Goal: Task Accomplishment & Management: Use online tool/utility

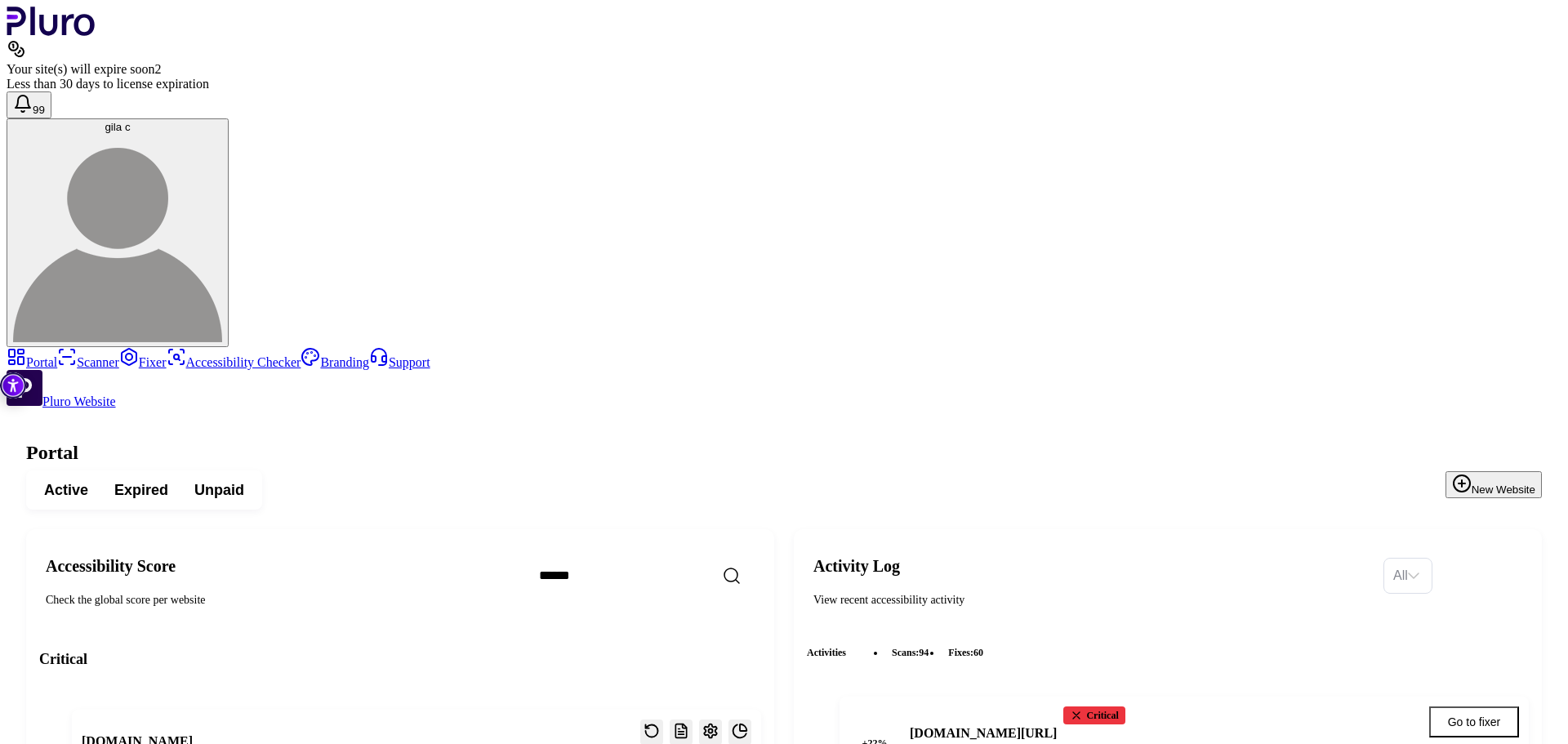
scroll to position [3233, 0]
click at [74, 355] on link "Scanner" at bounding box center [89, 362] width 62 height 14
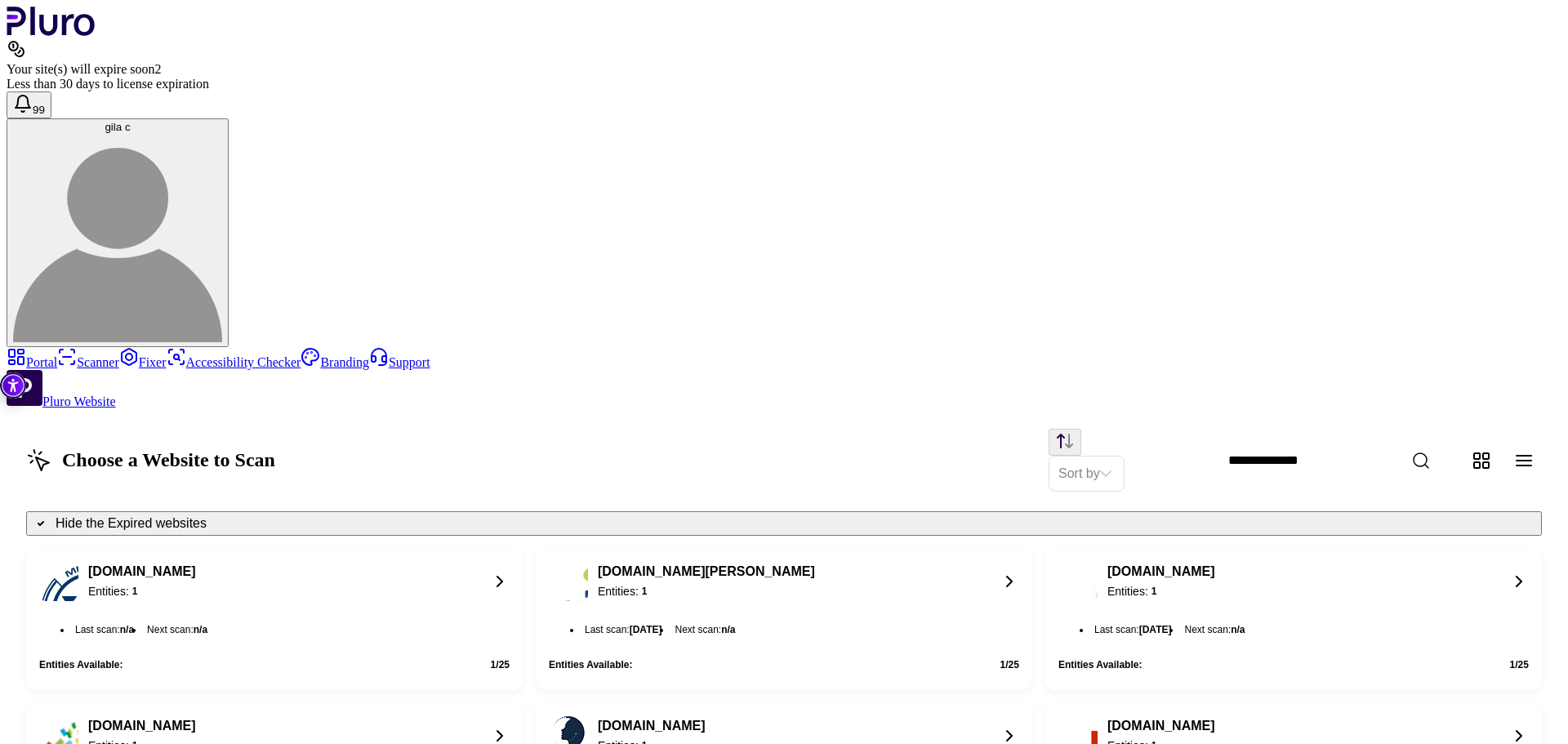
scroll to position [1240, 0]
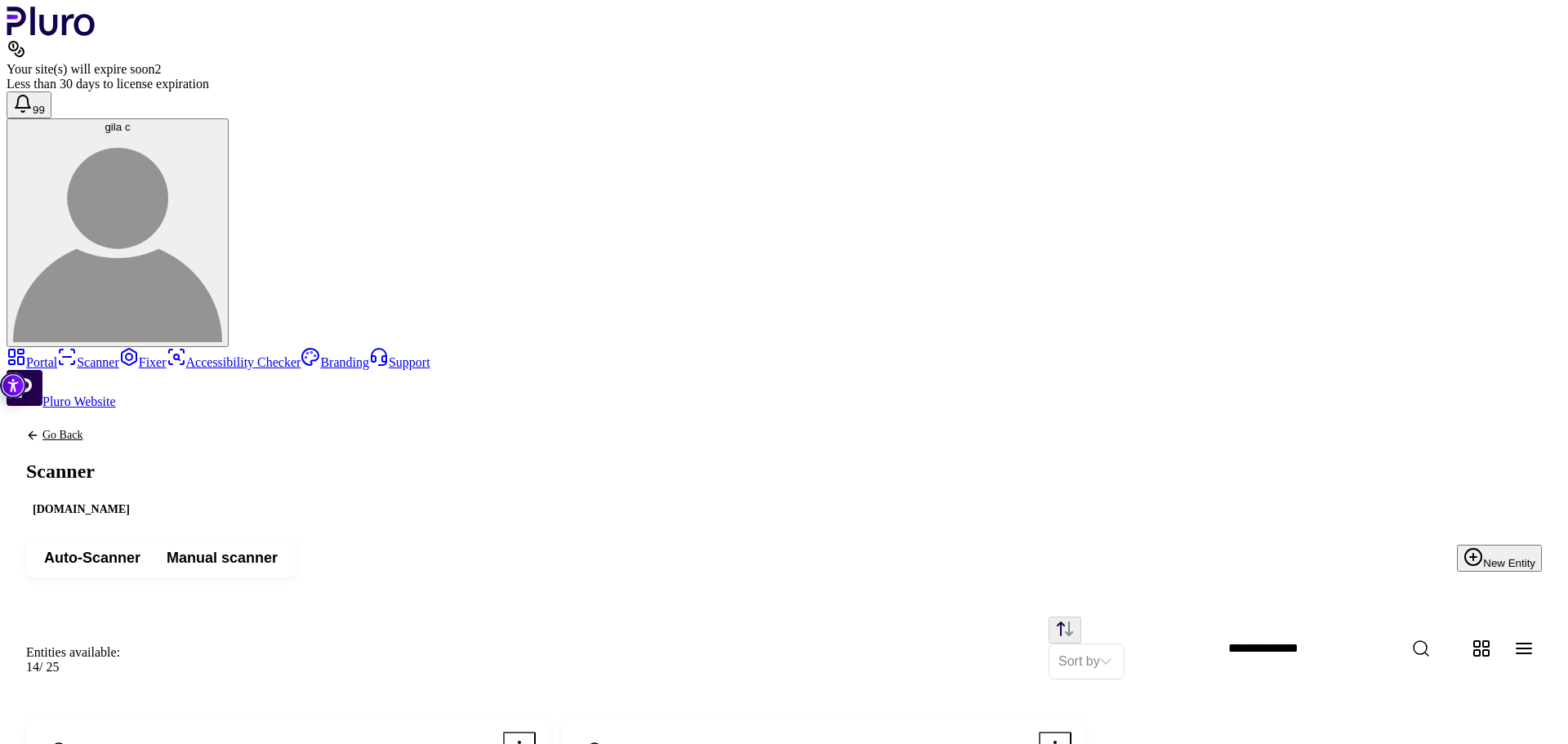
drag, startPoint x: 925, startPoint y: 626, endPoint x: 776, endPoint y: 627, distance: 149.0
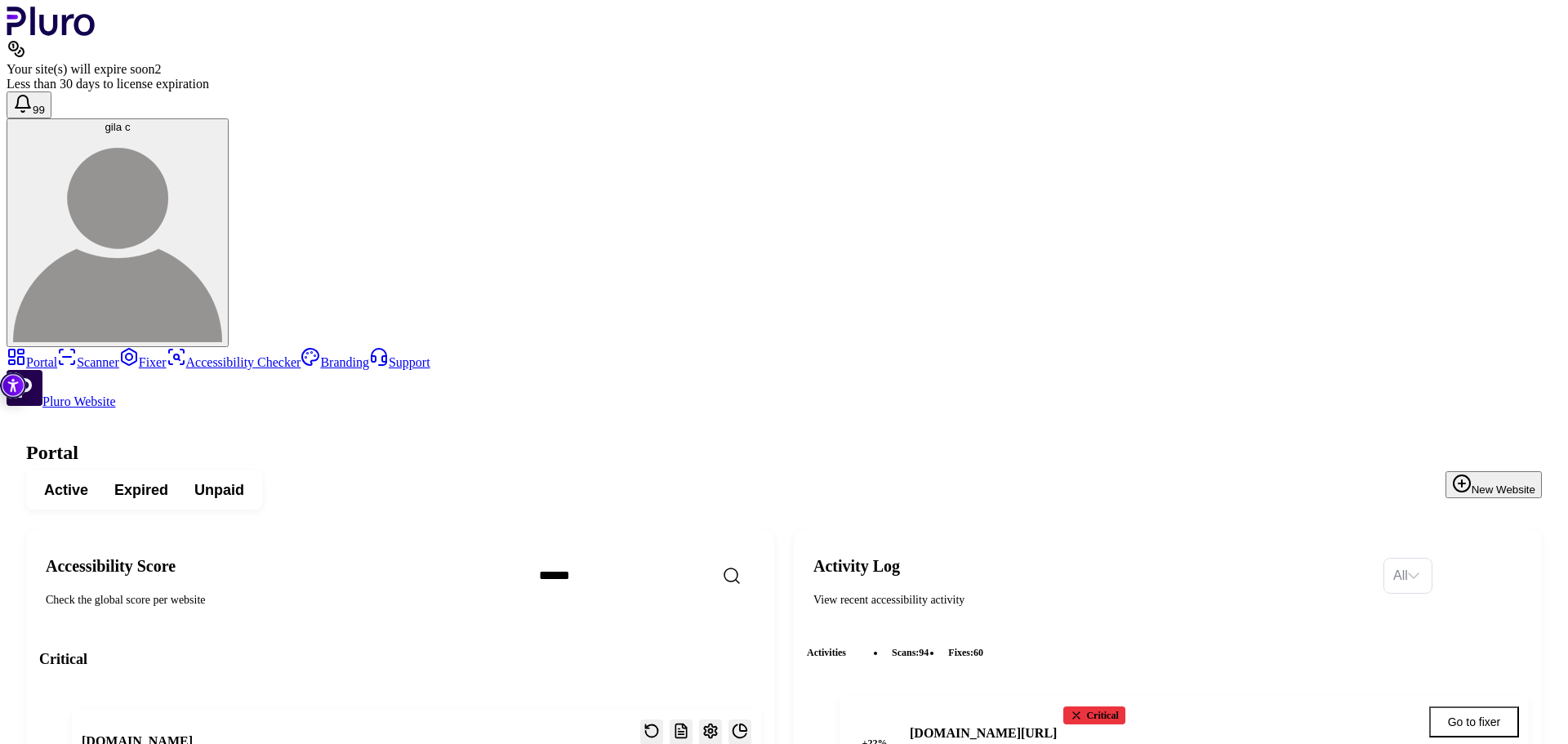
scroll to position [3069, 0]
click at [57, 355] on link "Scanner" at bounding box center [89, 362] width 62 height 14
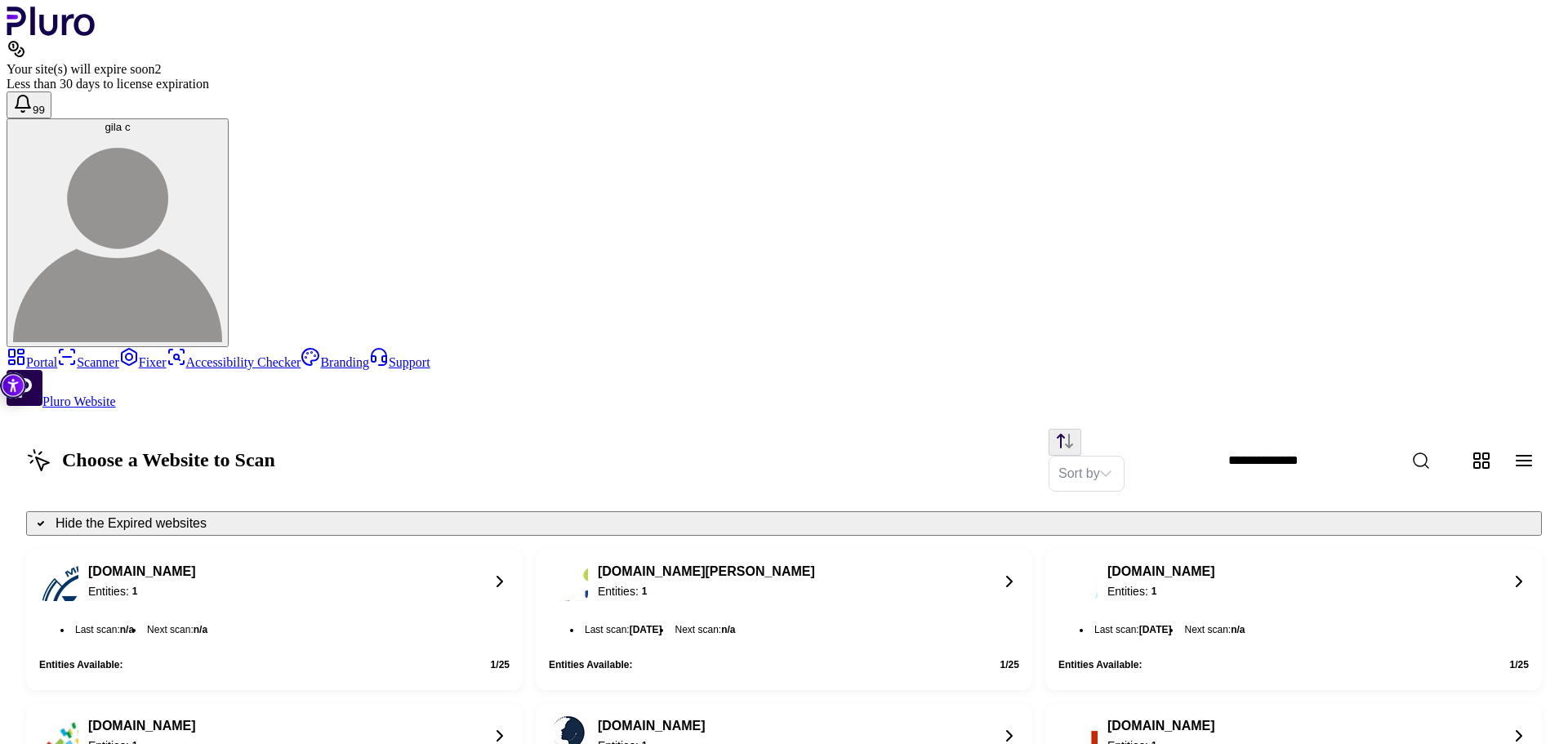
scroll to position [1240, 0]
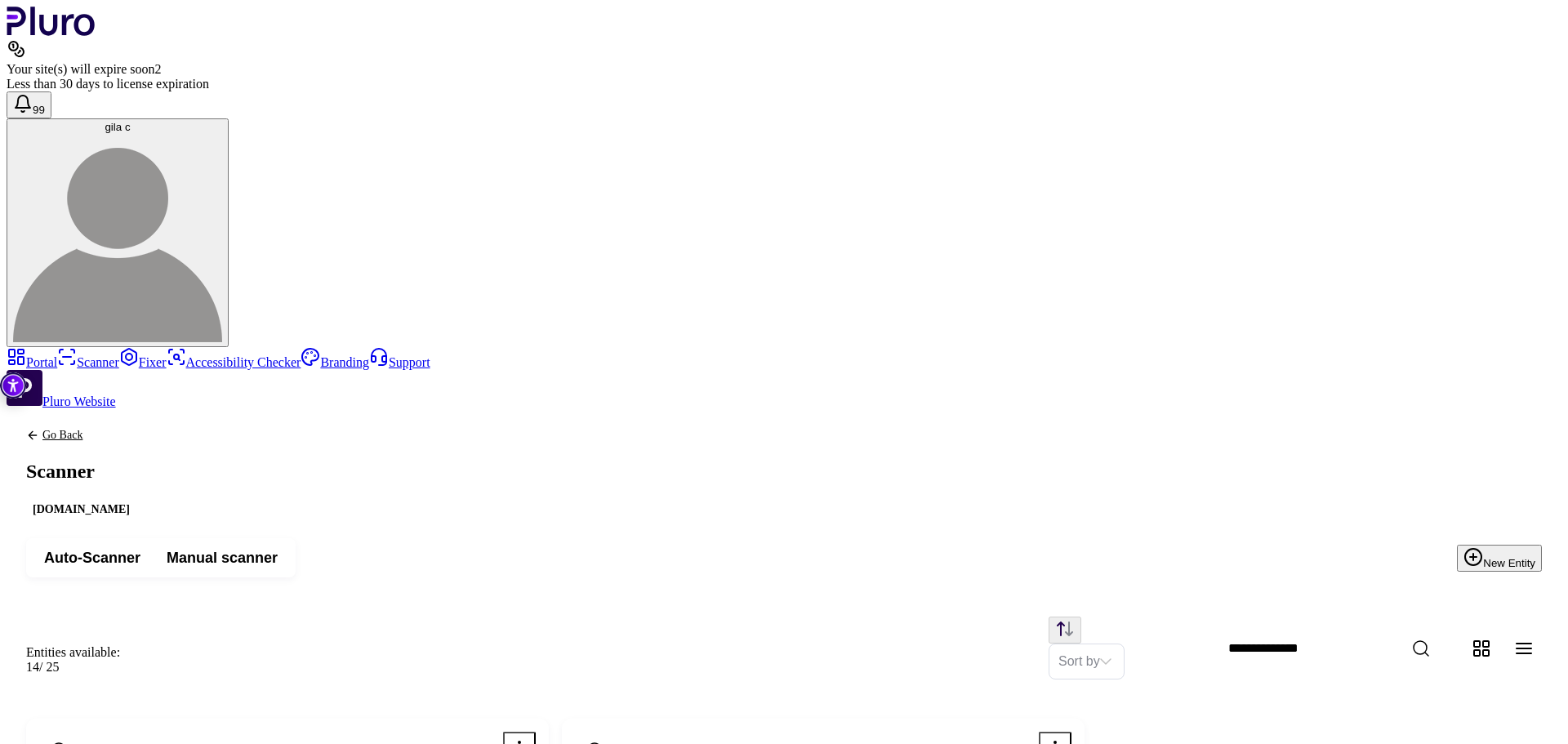
scroll to position [270, 0]
drag, startPoint x: 1204, startPoint y: 100, endPoint x: 1397, endPoint y: 99, distance: 193.0
copy span "https://shahar-malka.com/courses/"
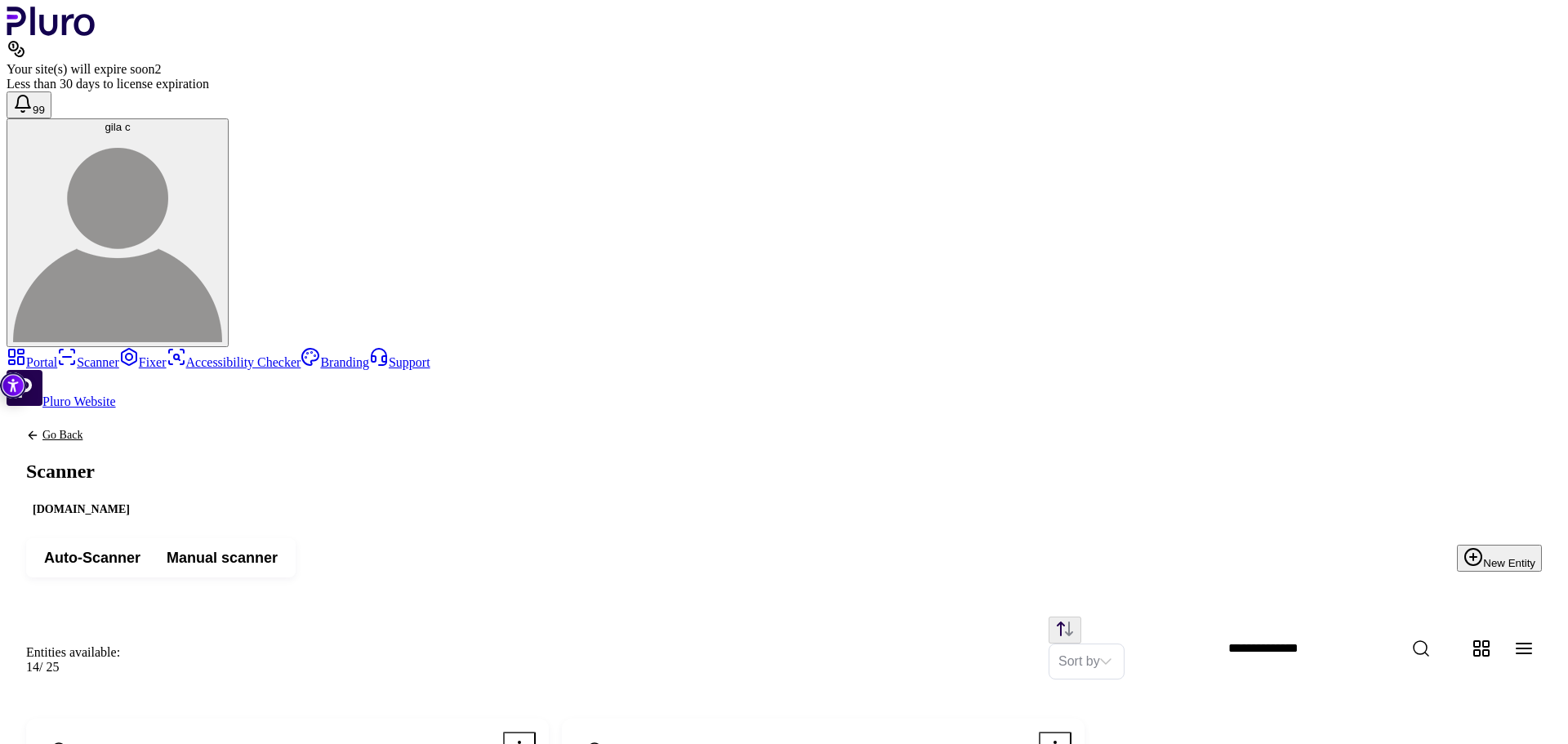
scroll to position [0, 0]
click at [1461, 545] on button "New Entity" at bounding box center [1499, 558] width 85 height 27
paste input "**********"
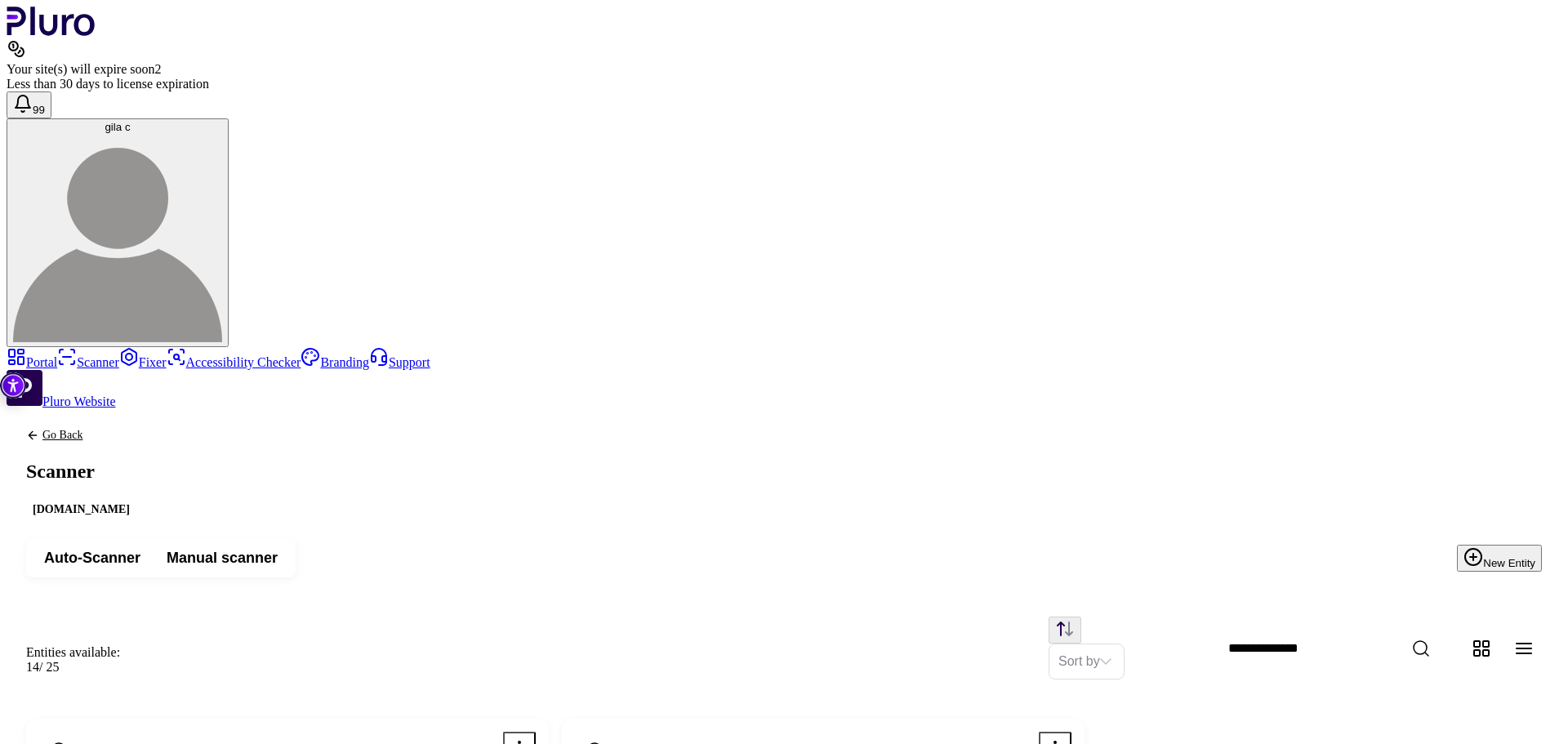
type input "**********"
paste input "*******"
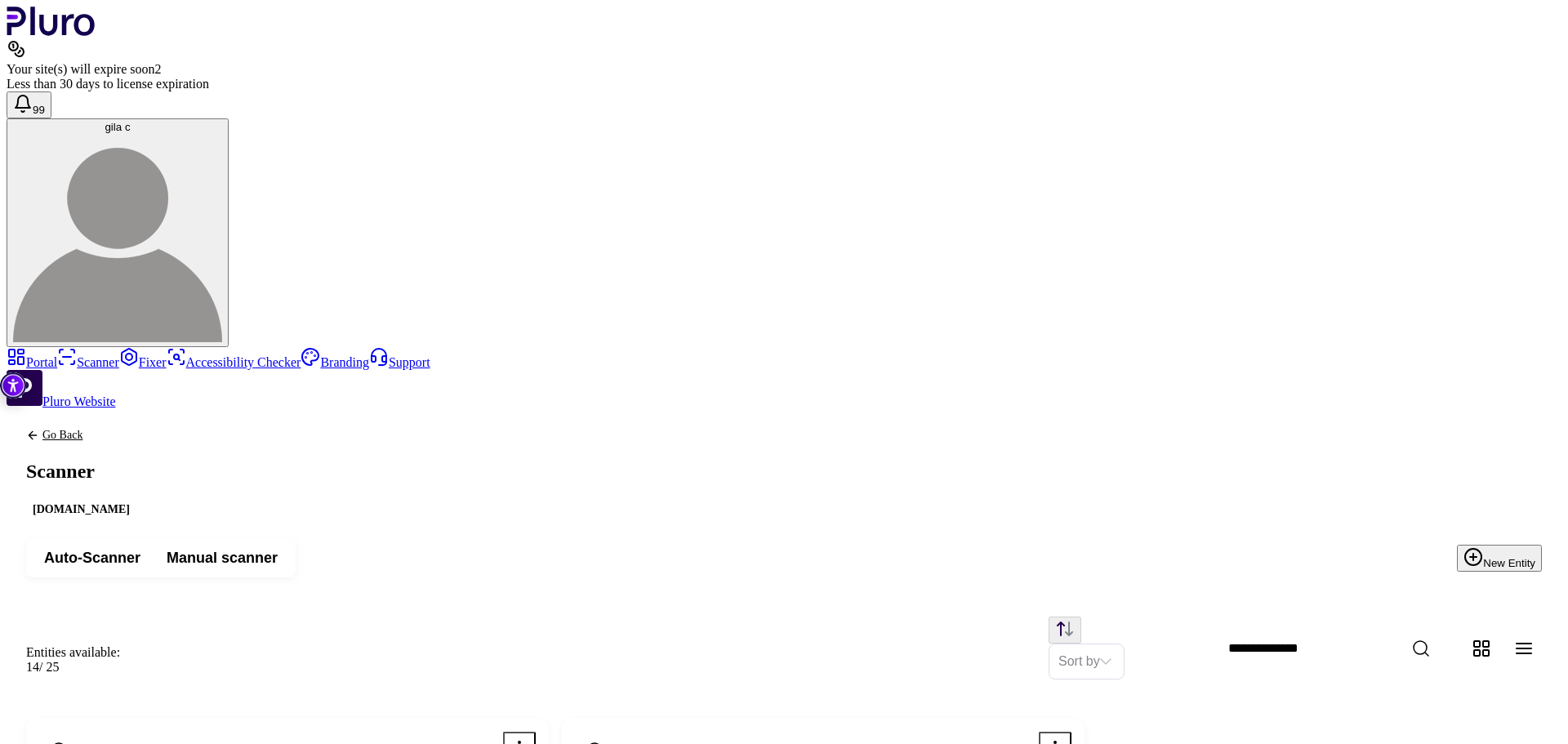
drag, startPoint x: 705, startPoint y: 301, endPoint x: 619, endPoint y: 303, distance: 86.0
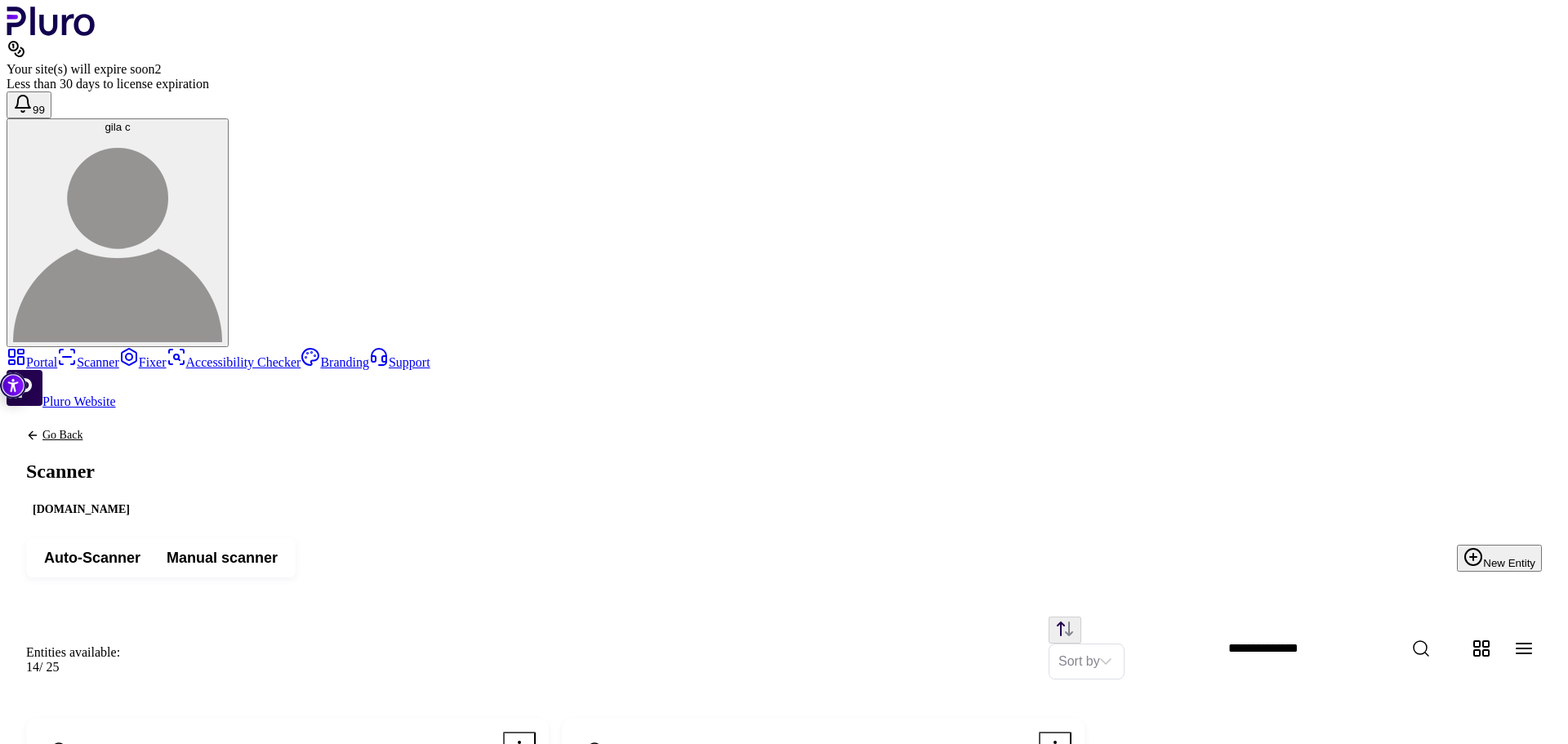
type input "**********"
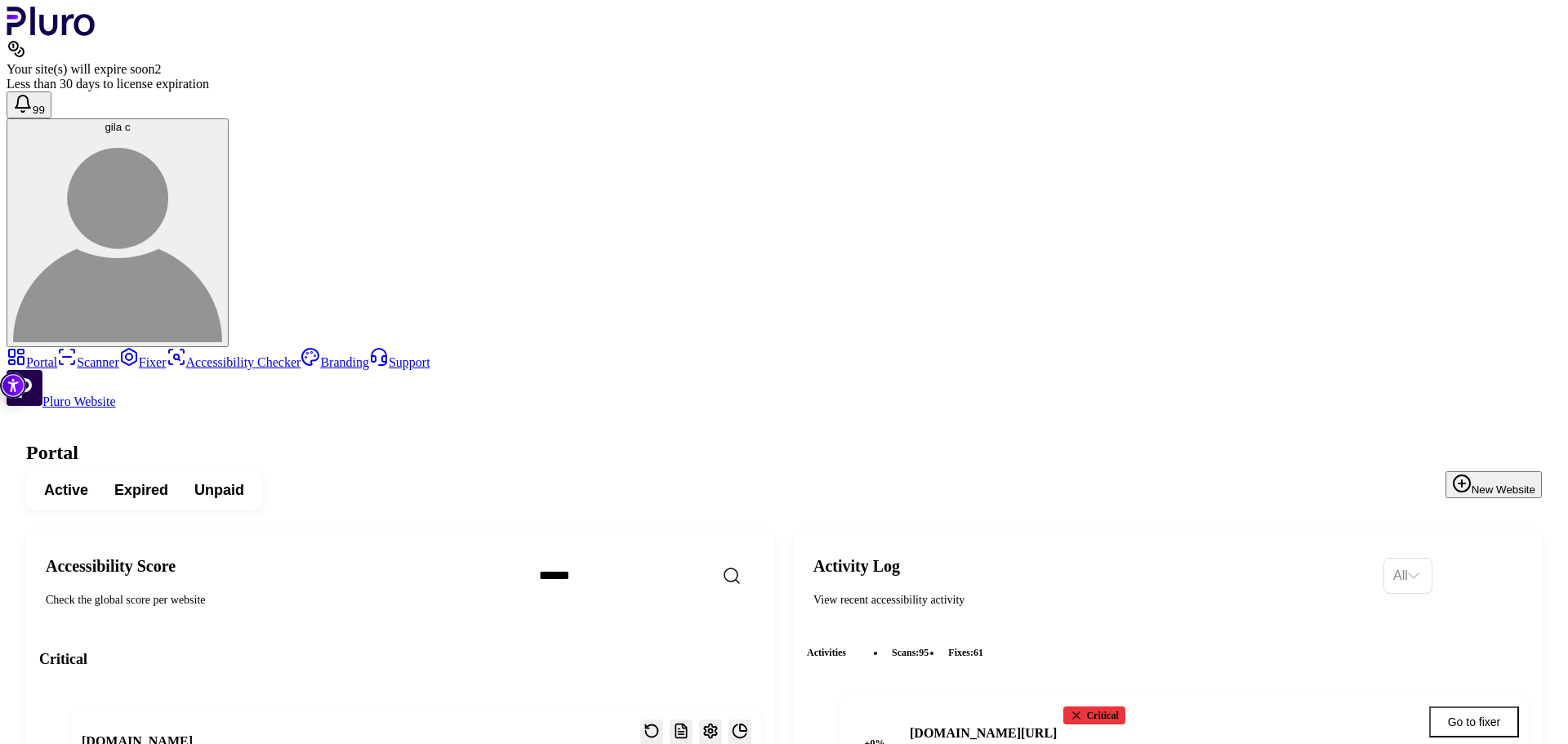
scroll to position [3058, 0]
click at [67, 355] on link "Scanner" at bounding box center [89, 362] width 62 height 14
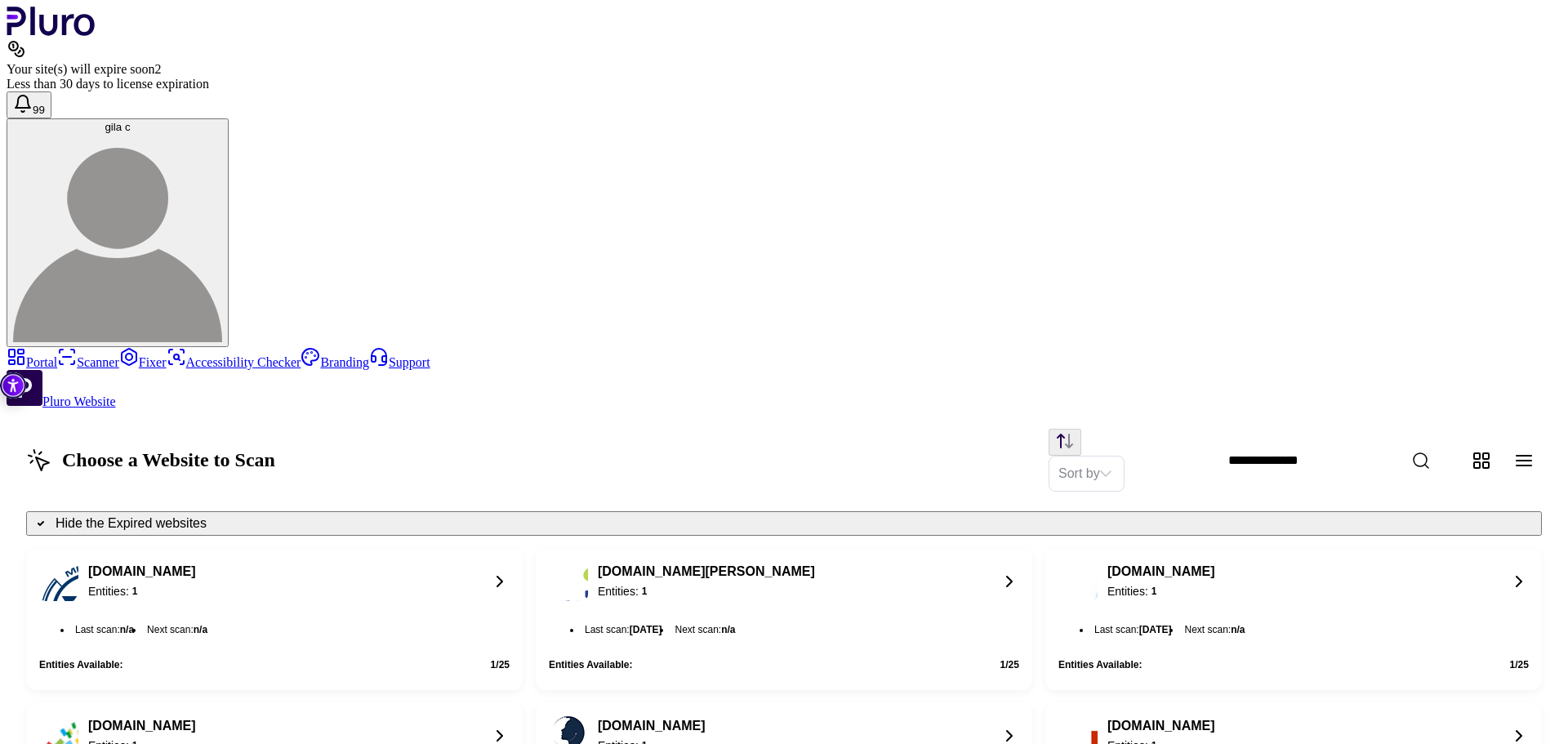
scroll to position [1240, 0]
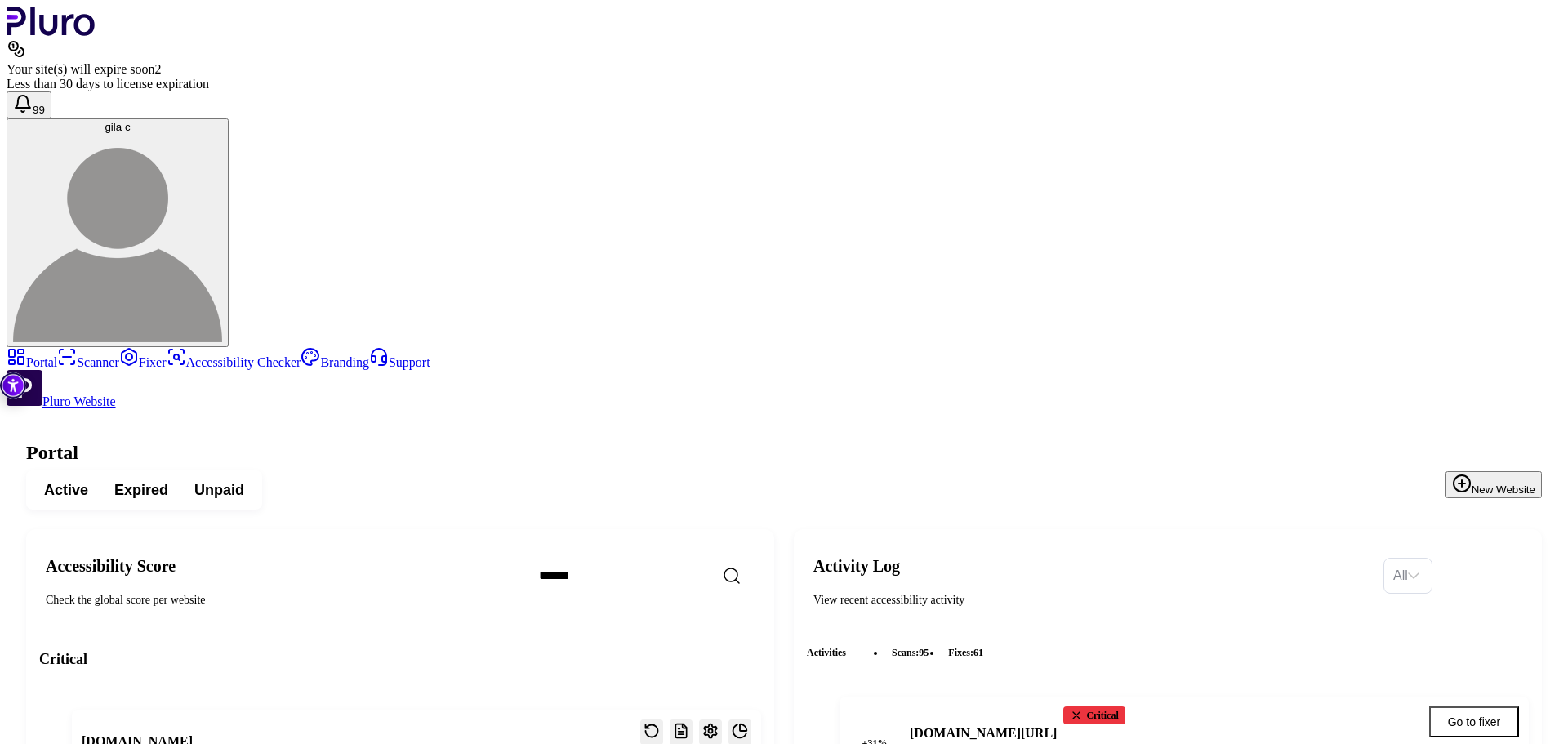
scroll to position [3113, 0]
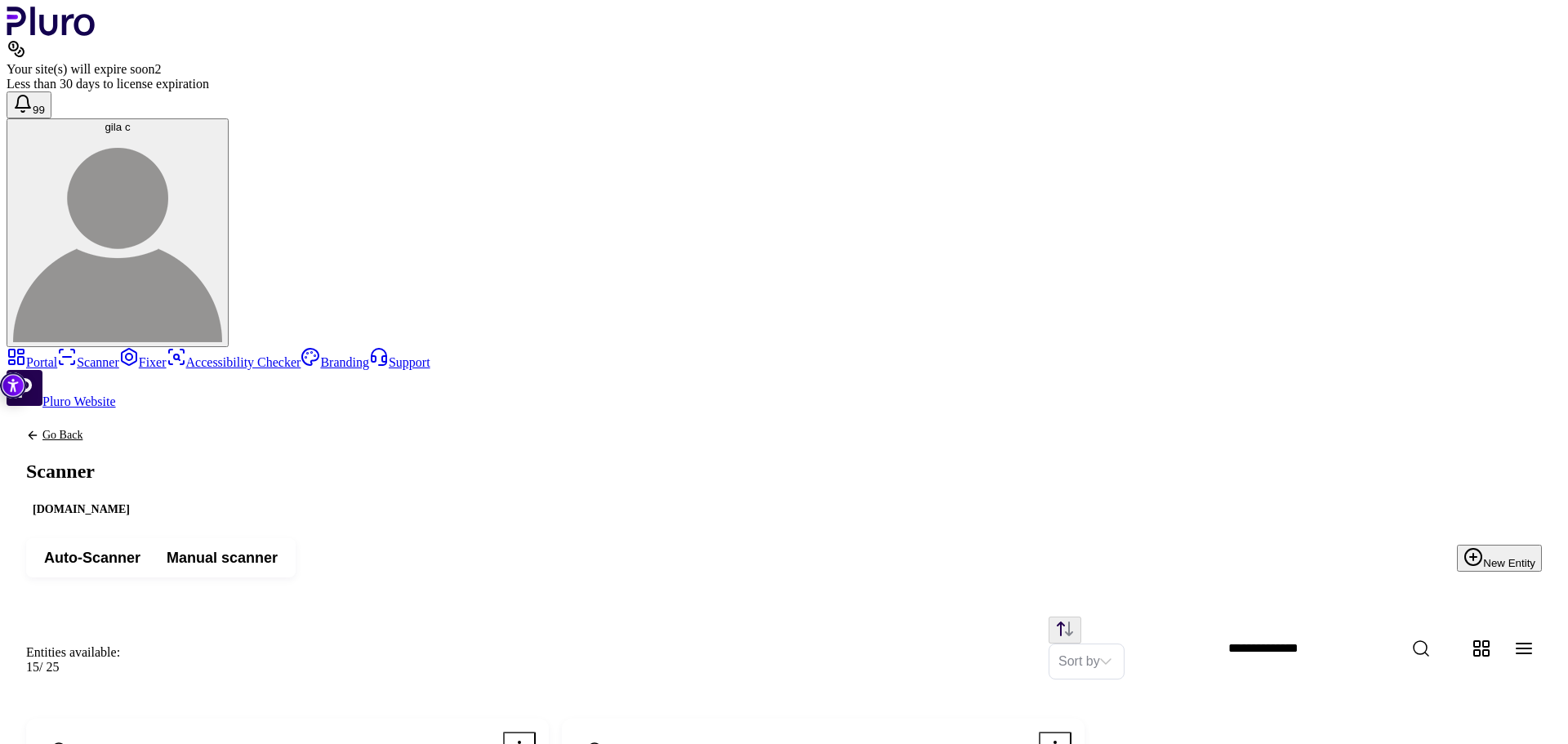
scroll to position [270, 0]
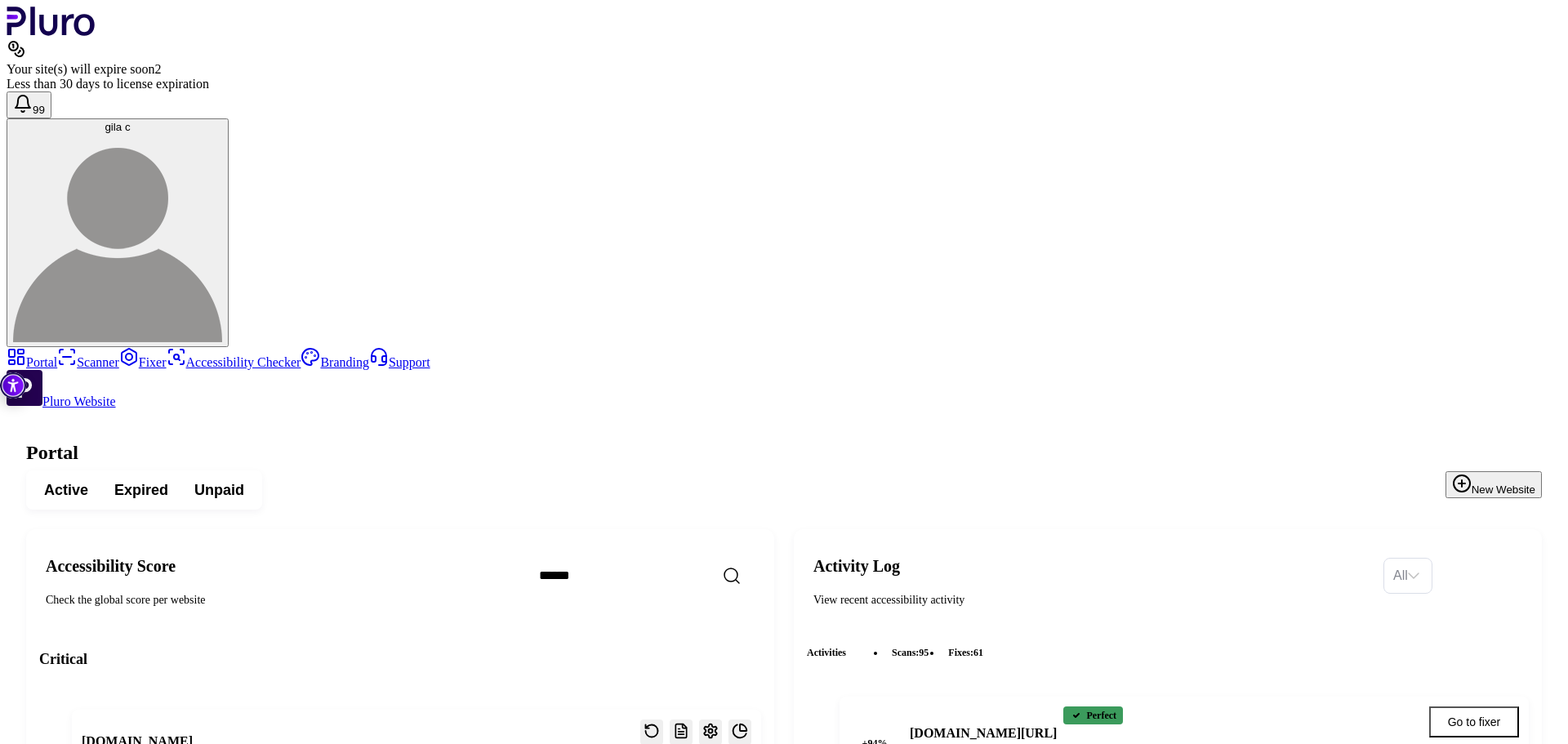
scroll to position [3195, 0]
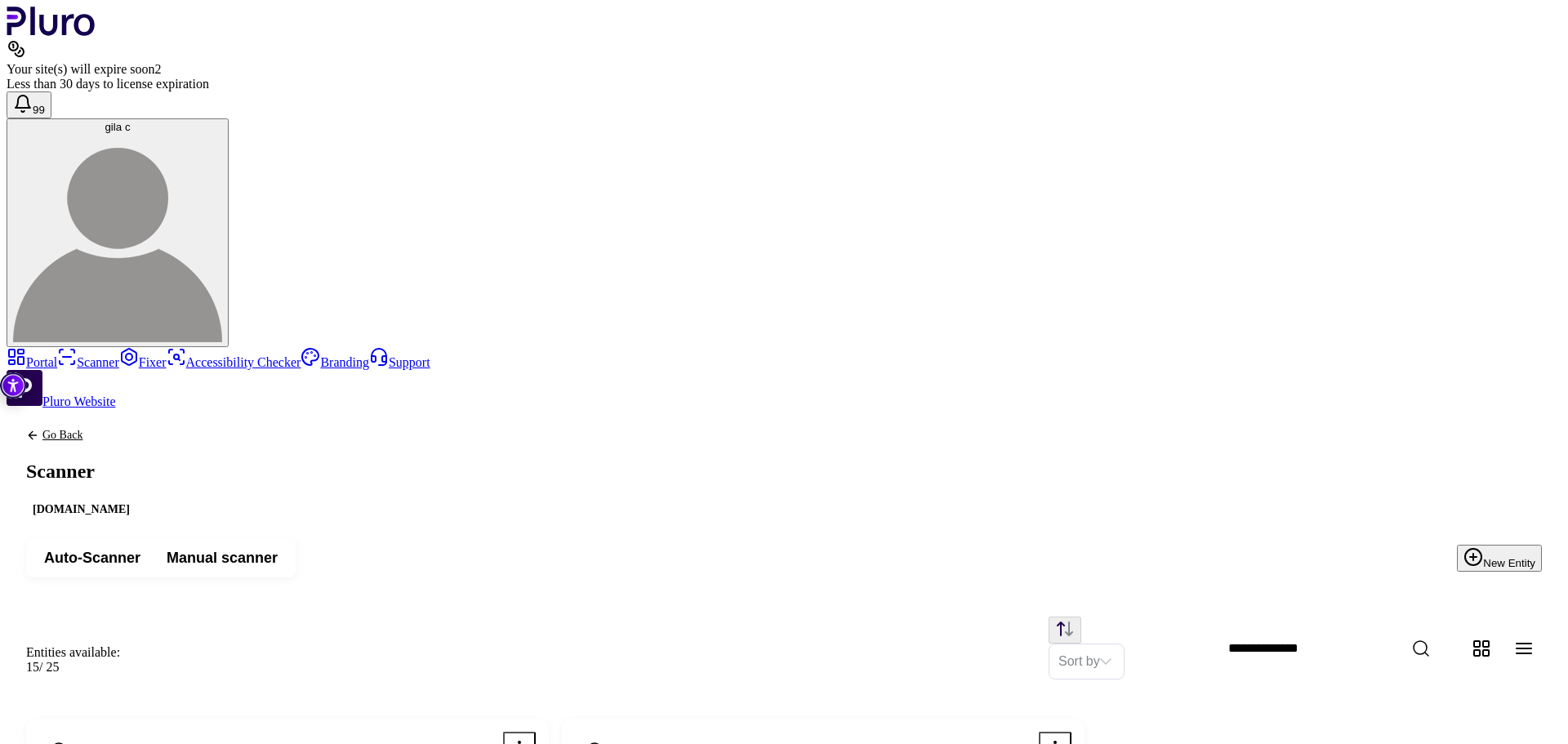
scroll to position [270, 0]
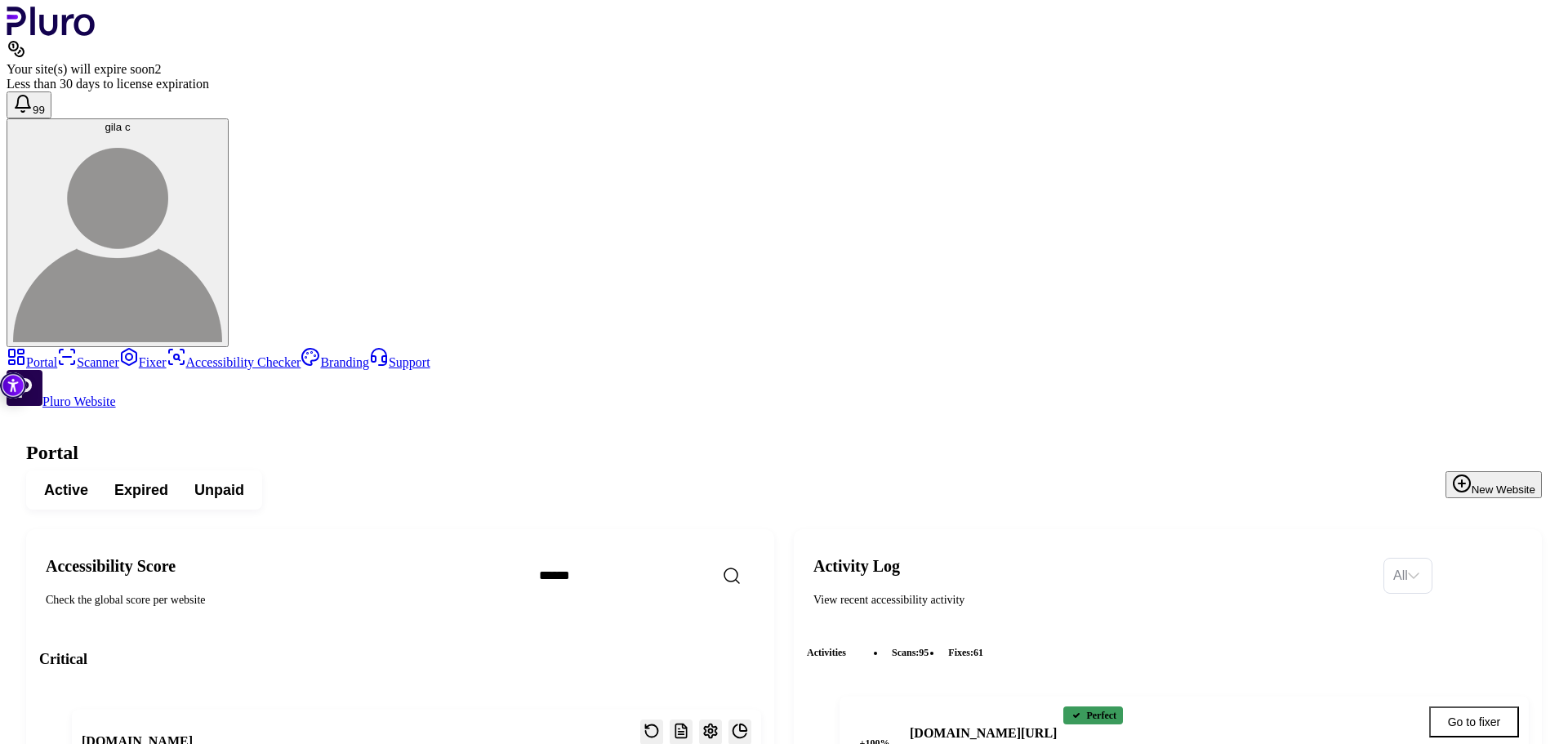
scroll to position [3031, 0]
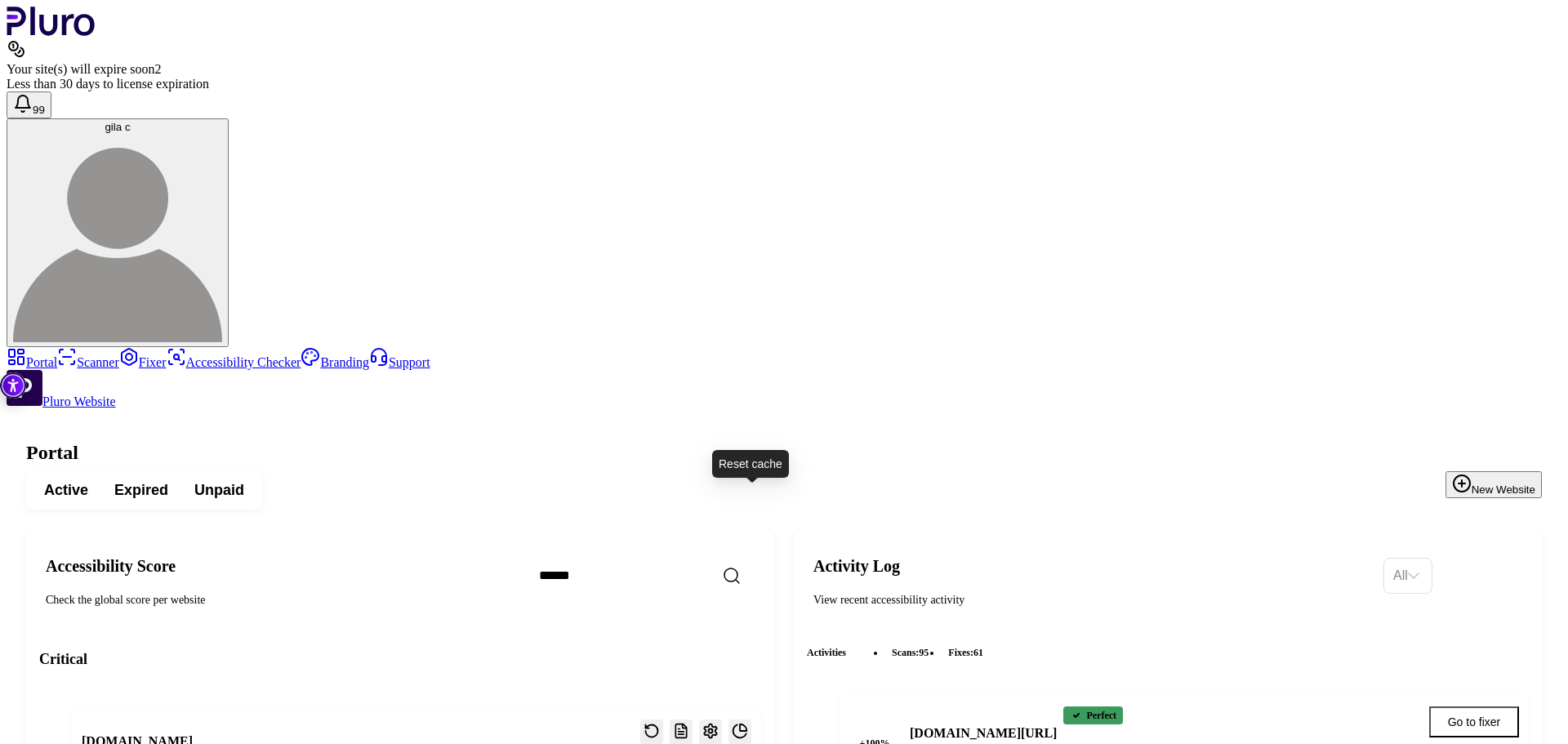
drag, startPoint x: 751, startPoint y: 498, endPoint x: 705, endPoint y: 623, distance: 133.2
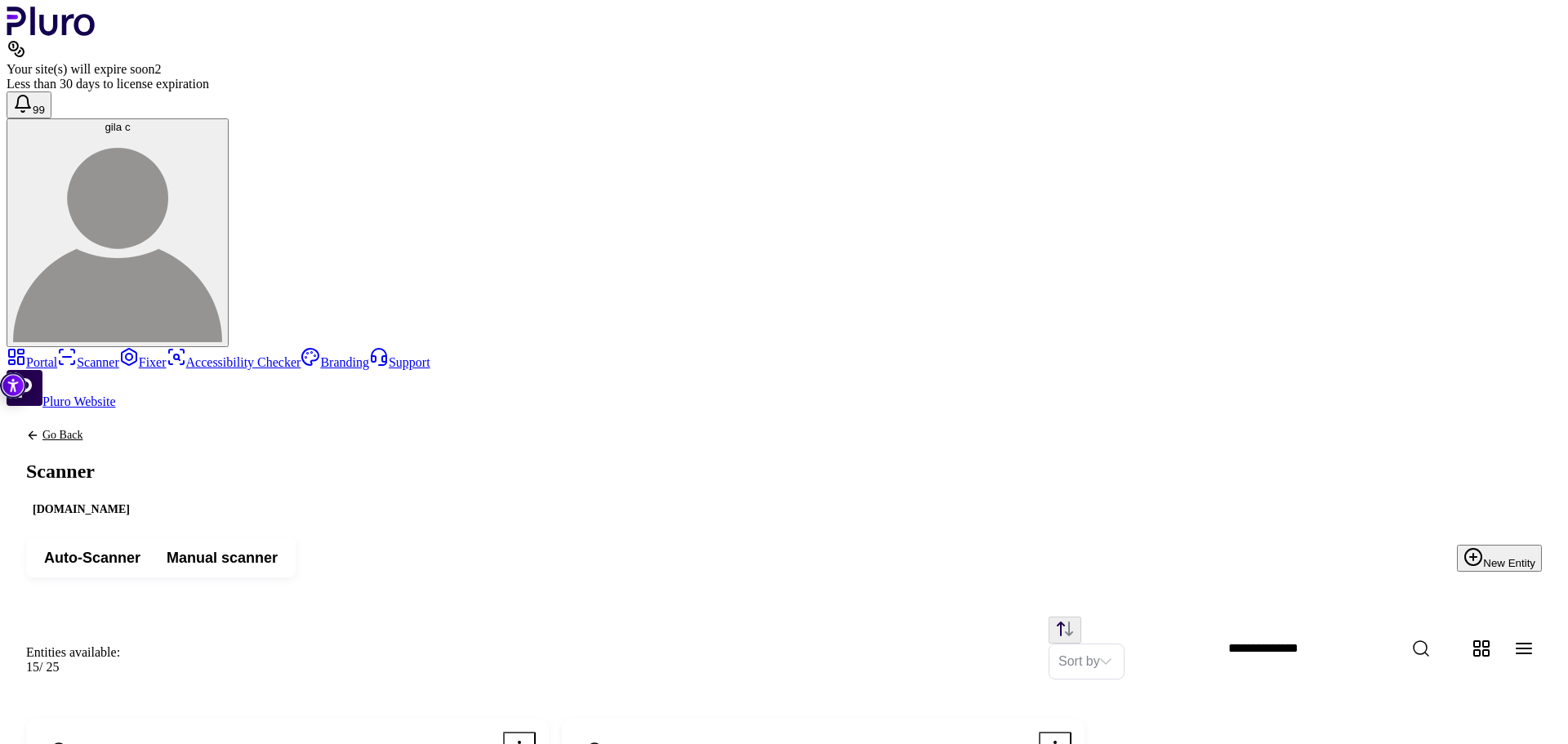
scroll to position [270, 0]
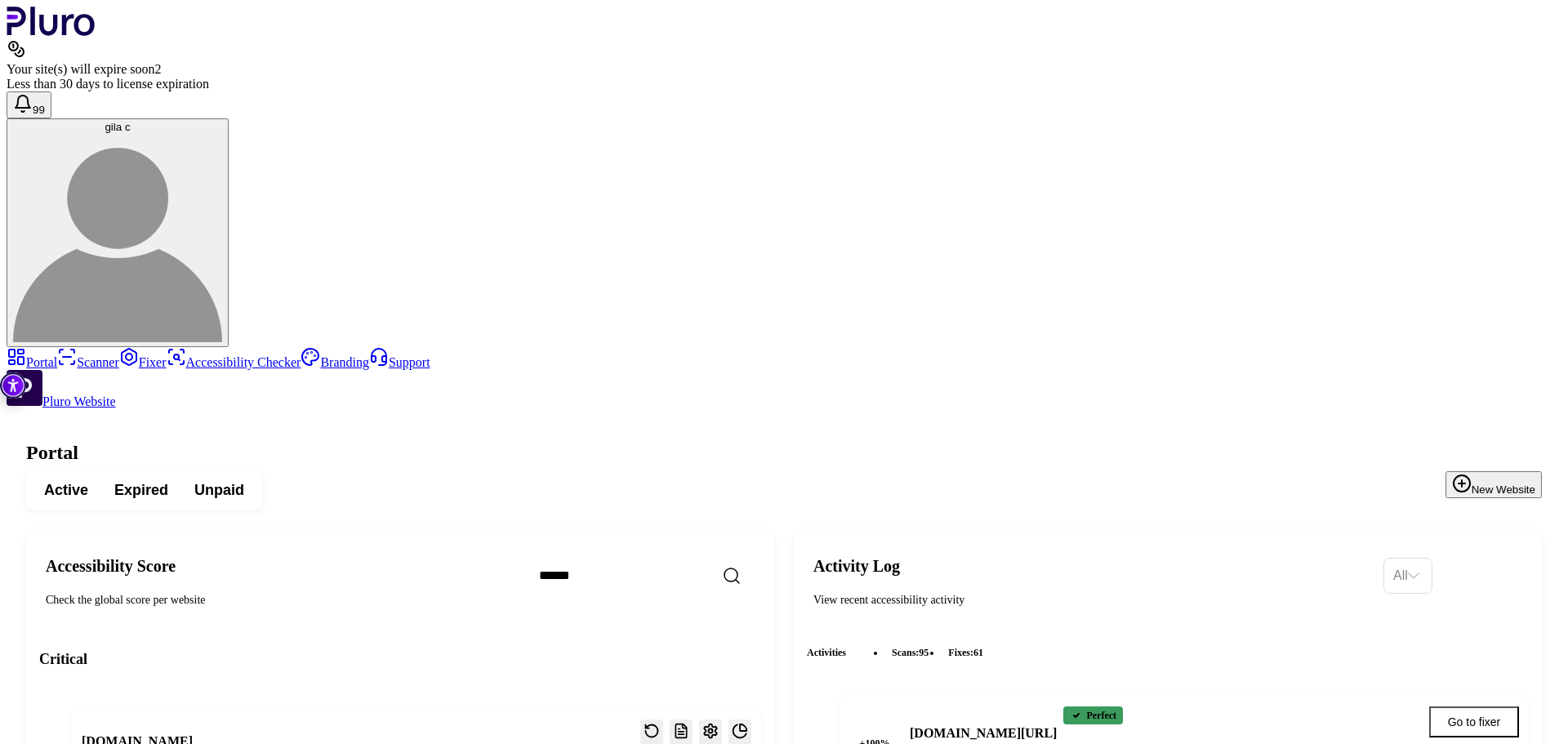
scroll to position [3303, 0]
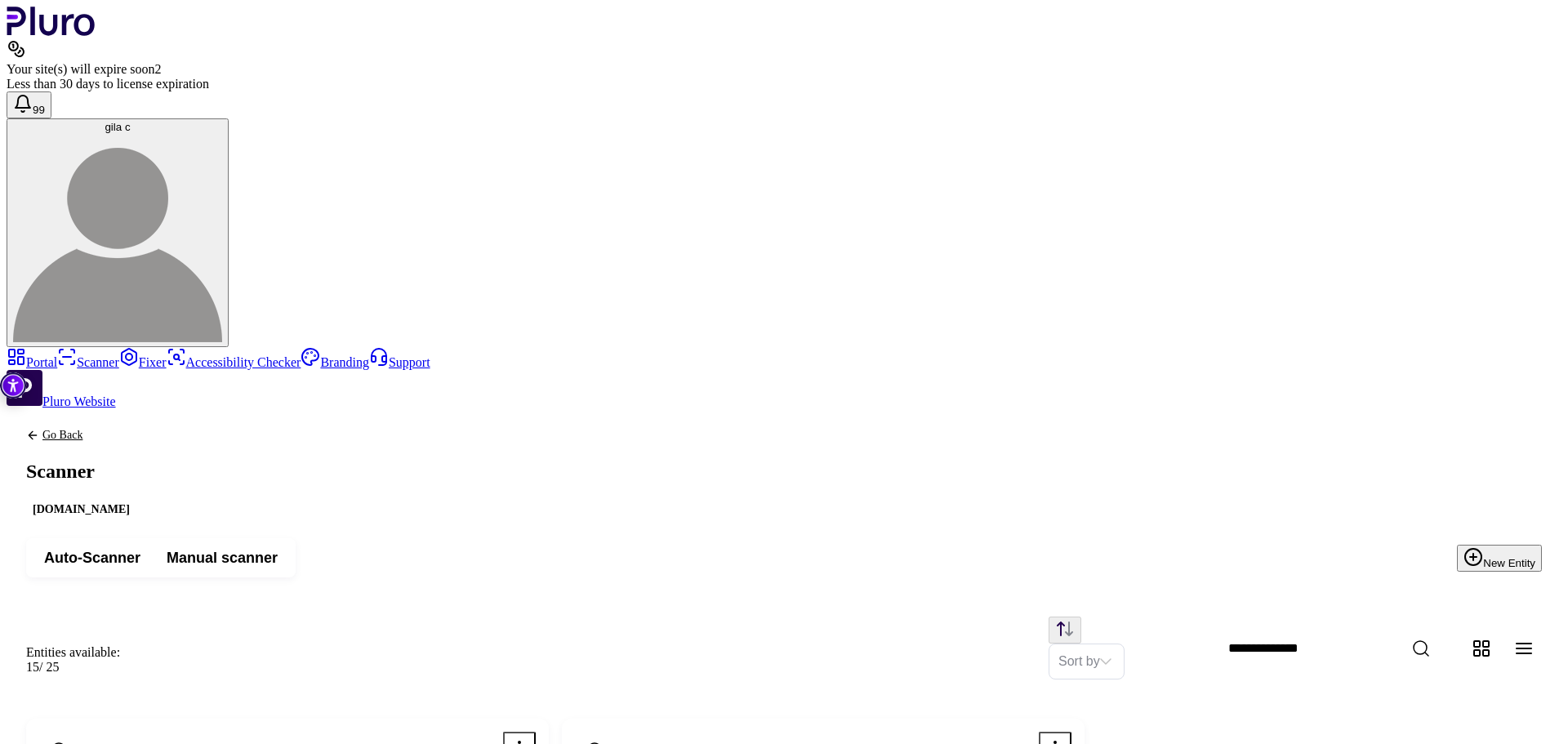
scroll to position [270, 0]
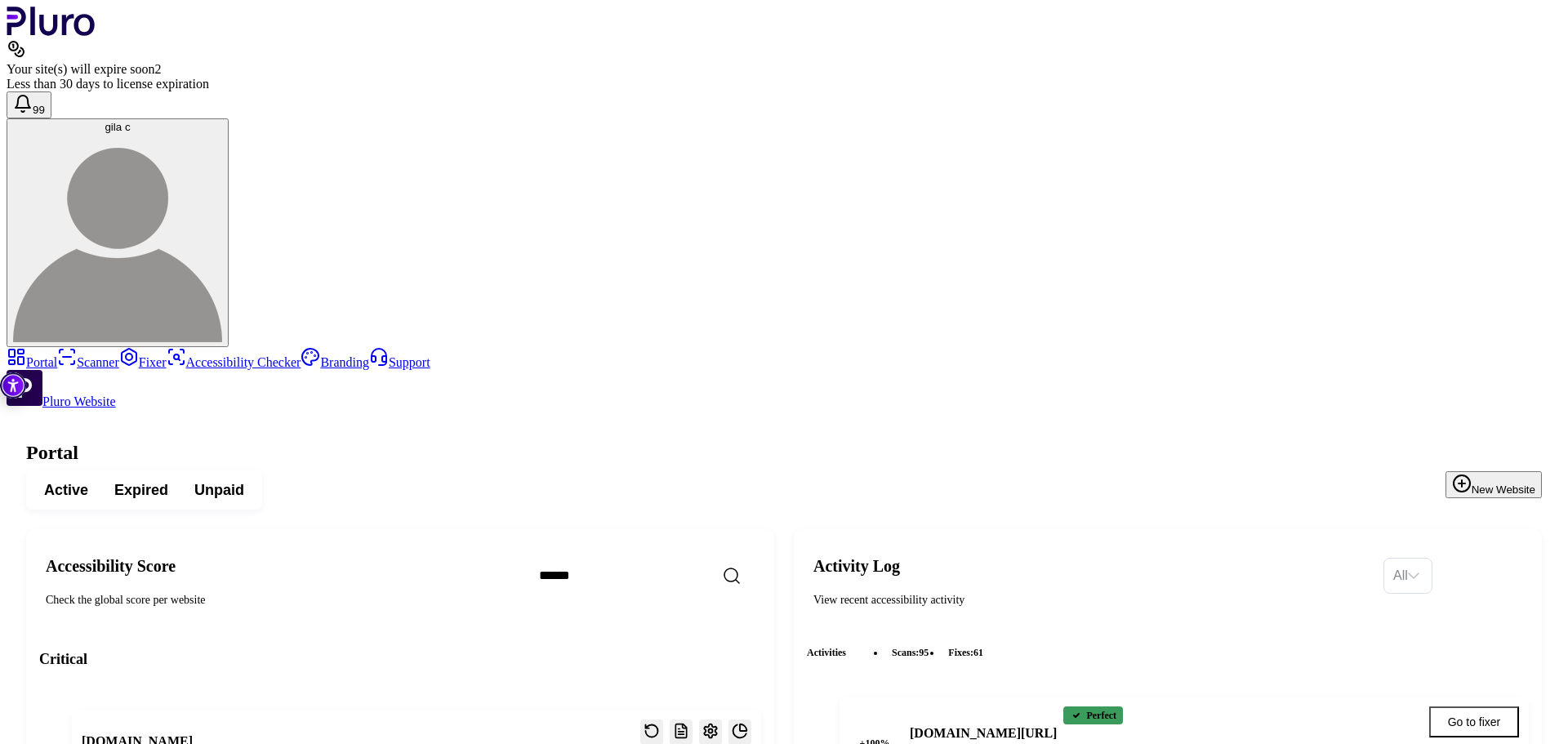
scroll to position [3195, 0]
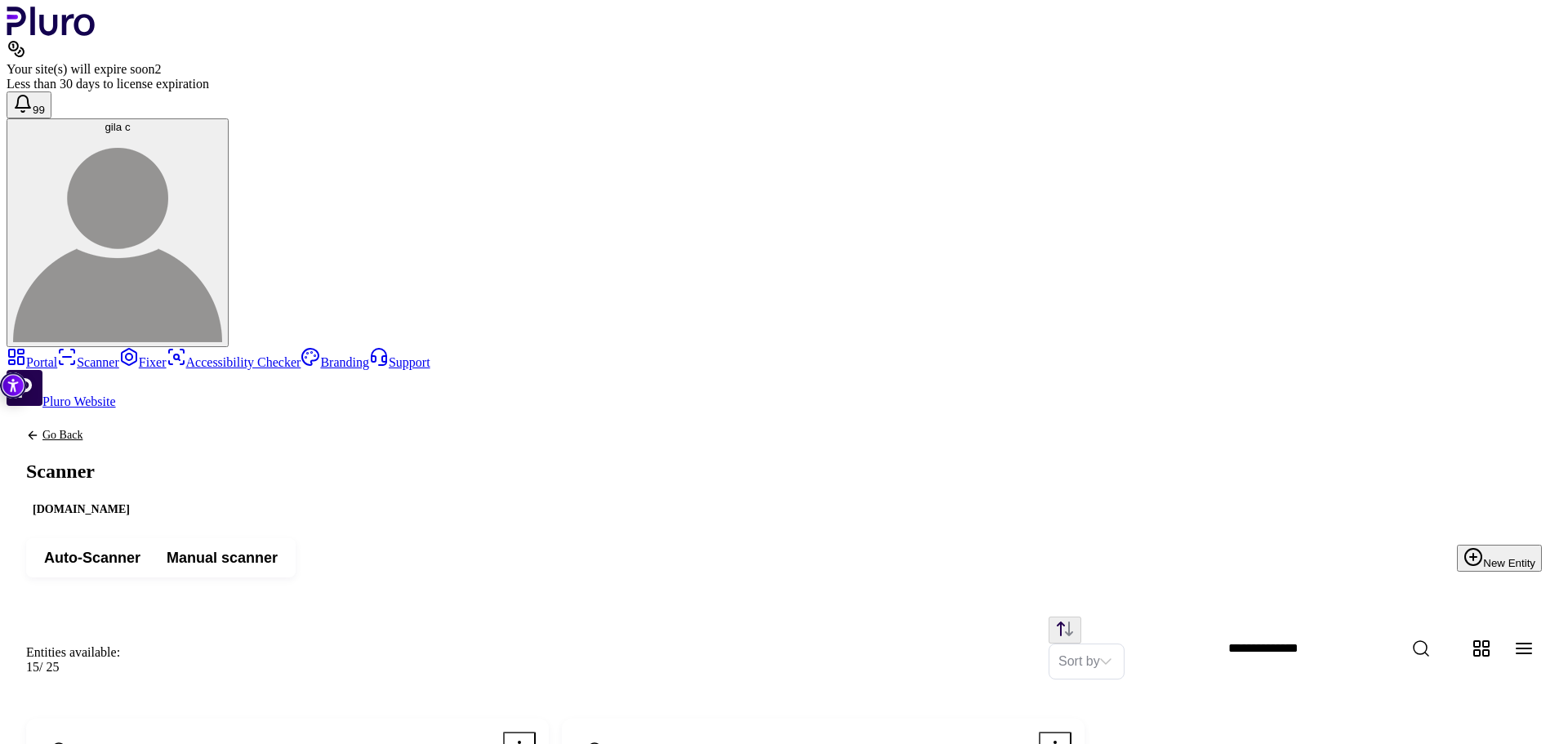
scroll to position [270, 0]
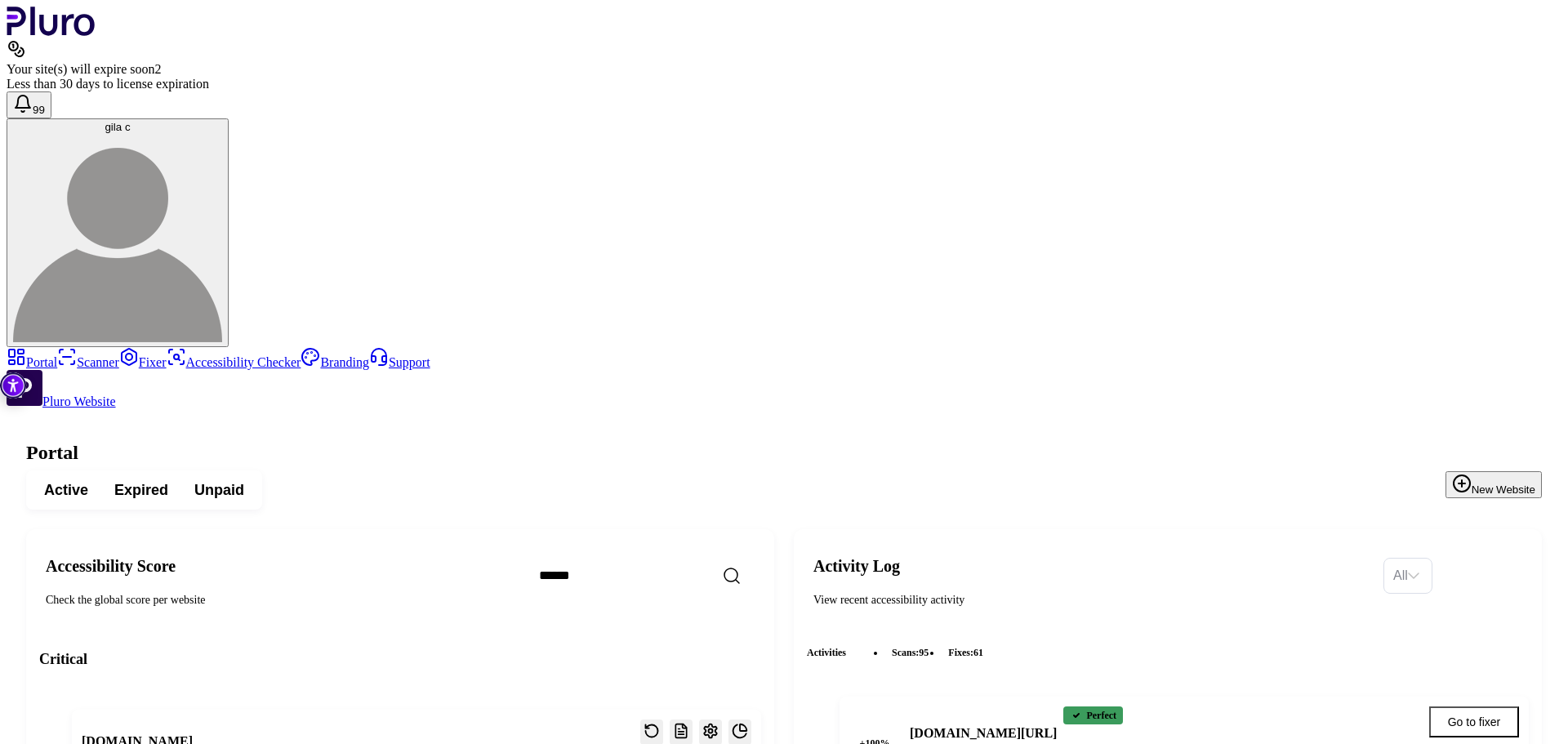
scroll to position [3264, 0]
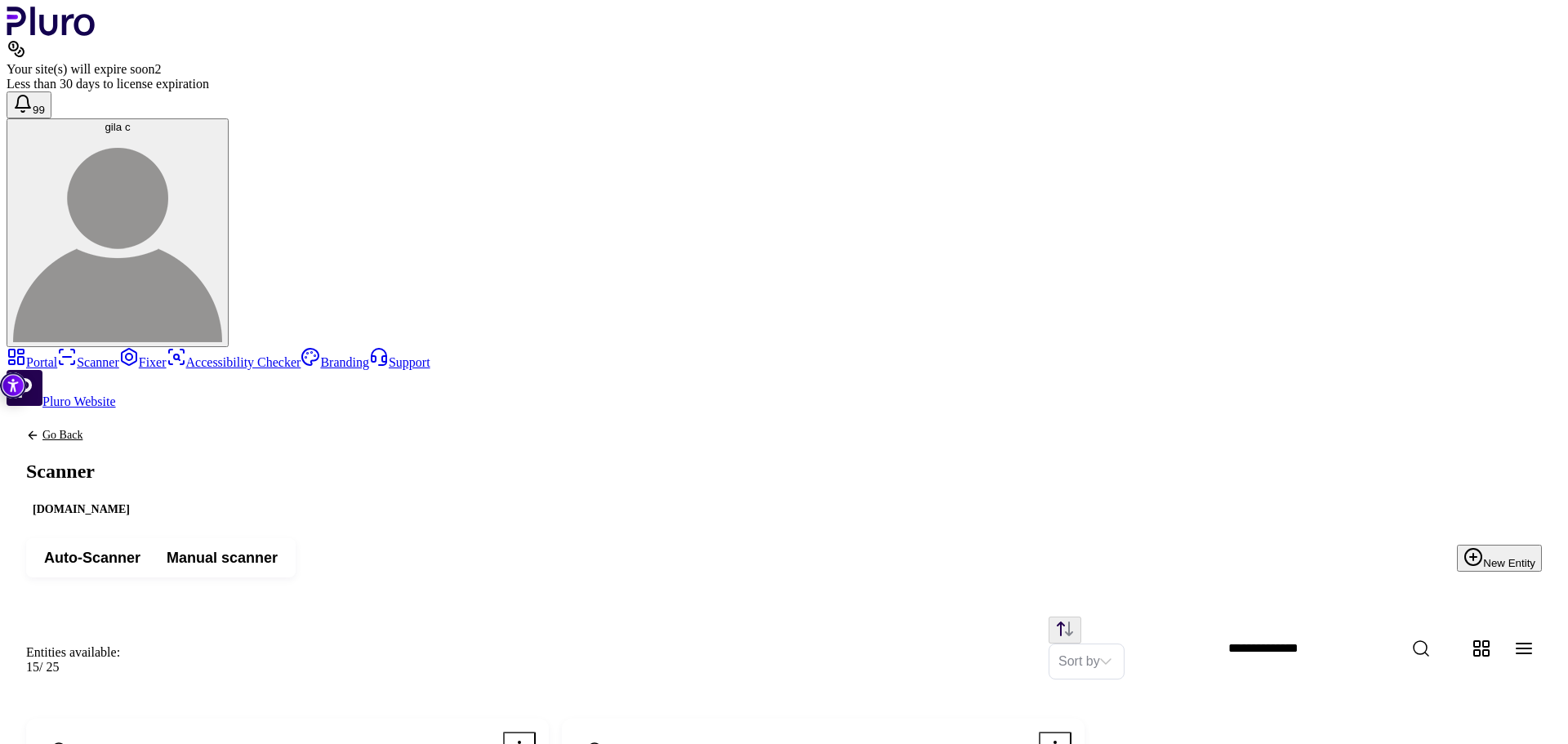
scroll to position [270, 0]
